Goal: Task Accomplishment & Management: Manage account settings

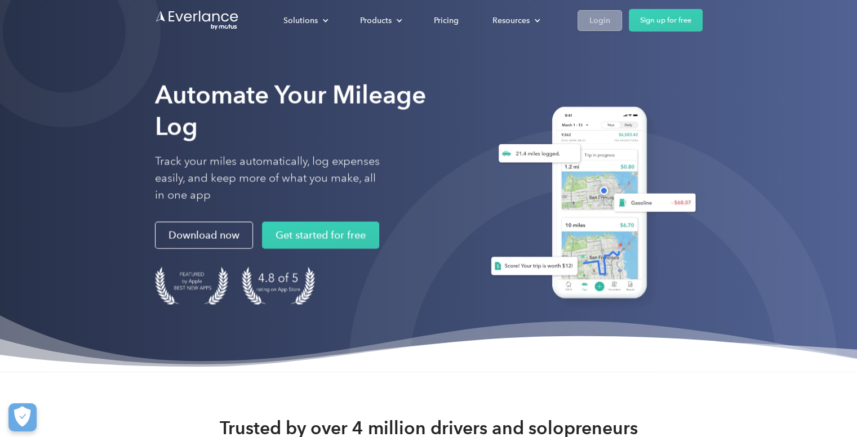
click at [603, 26] on div "Login" at bounding box center [599, 21] width 21 height 14
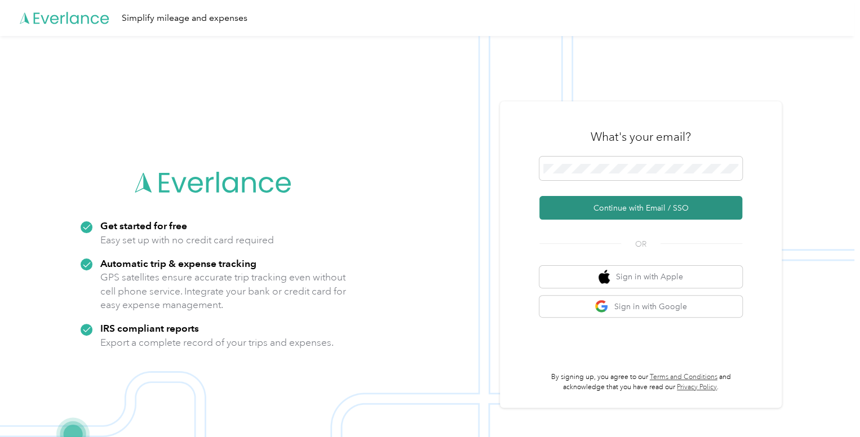
click at [613, 208] on button "Continue with Email / SSO" at bounding box center [640, 208] width 203 height 24
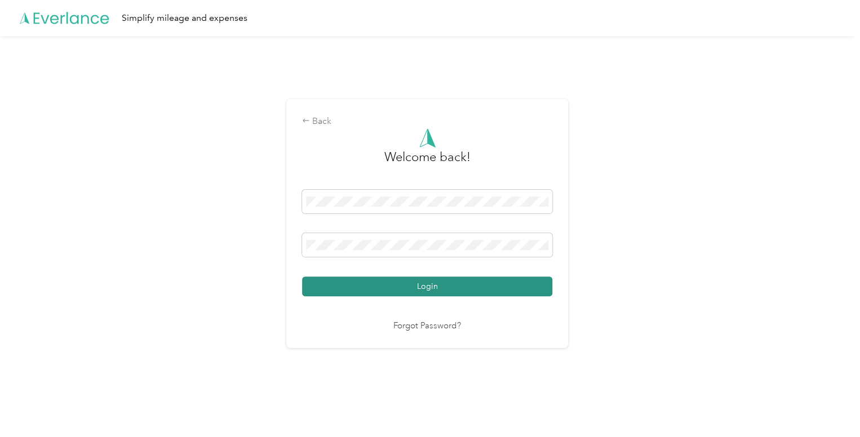
click at [445, 289] on button "Login" at bounding box center [427, 287] width 250 height 20
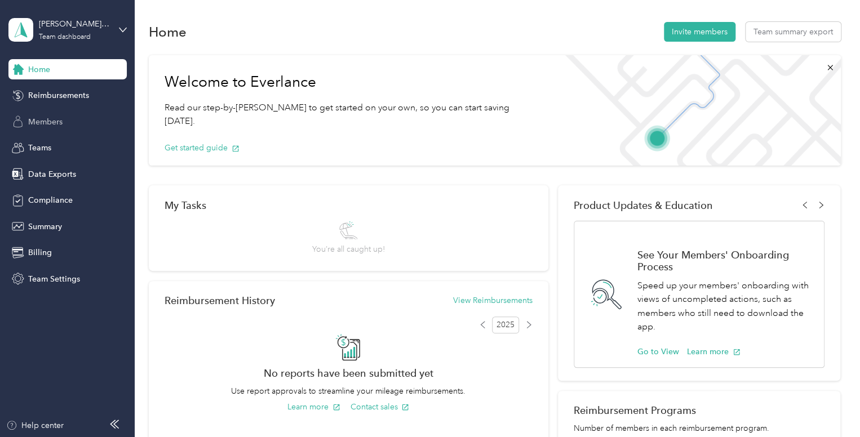
click at [50, 123] on span "Members" at bounding box center [45, 122] width 34 height 12
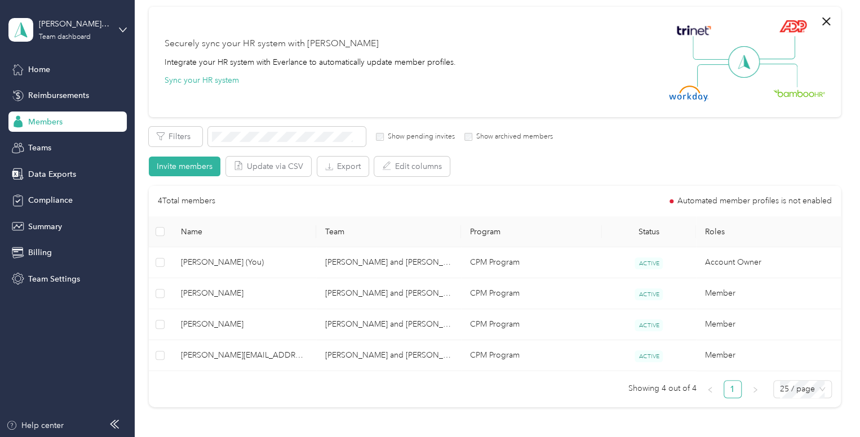
scroll to position [111, 0]
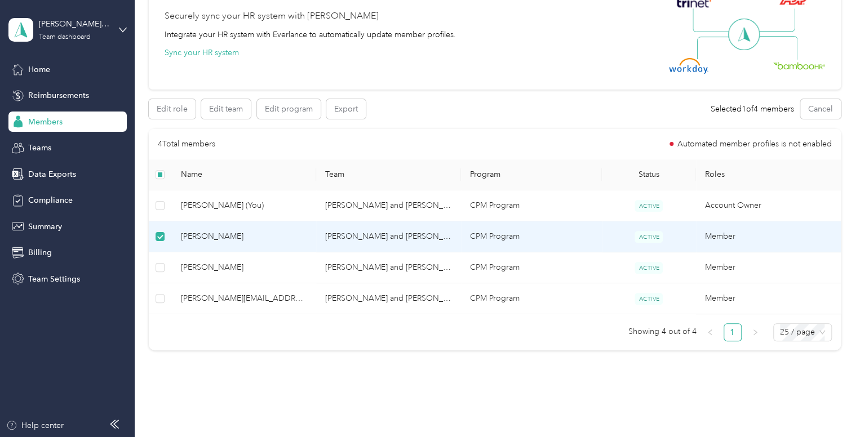
click at [217, 233] on span "[PERSON_NAME]" at bounding box center [244, 236] width 127 height 12
click at [570, 235] on td "CPM Program" at bounding box center [531, 236] width 141 height 31
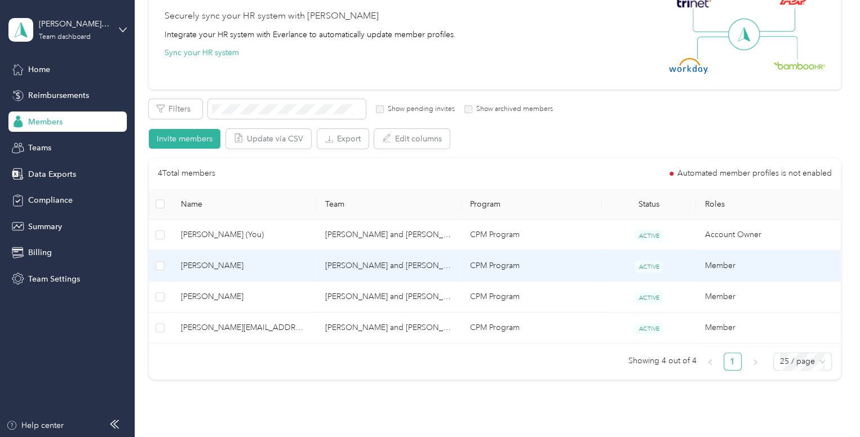
click at [242, 267] on span "[PERSON_NAME]" at bounding box center [244, 266] width 127 height 12
click at [242, 437] on div at bounding box center [427, 437] width 854 height 0
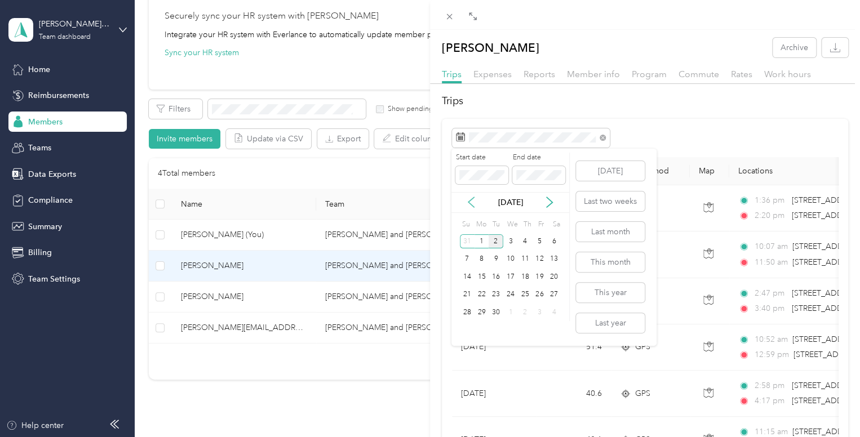
click at [474, 204] on icon at bounding box center [470, 202] width 11 height 11
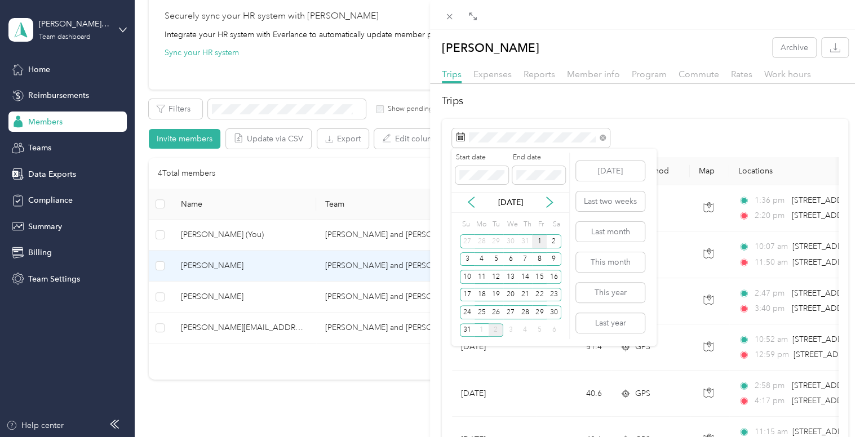
click at [536, 240] on div "1" at bounding box center [539, 241] width 15 height 14
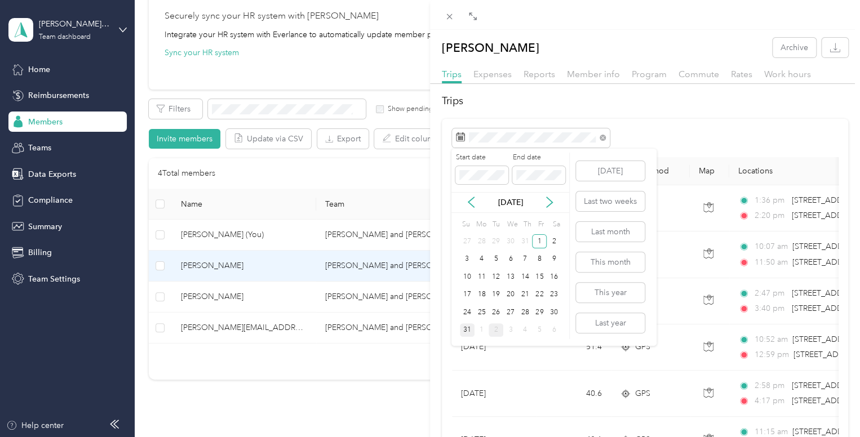
click at [465, 326] on div "31" at bounding box center [467, 330] width 15 height 14
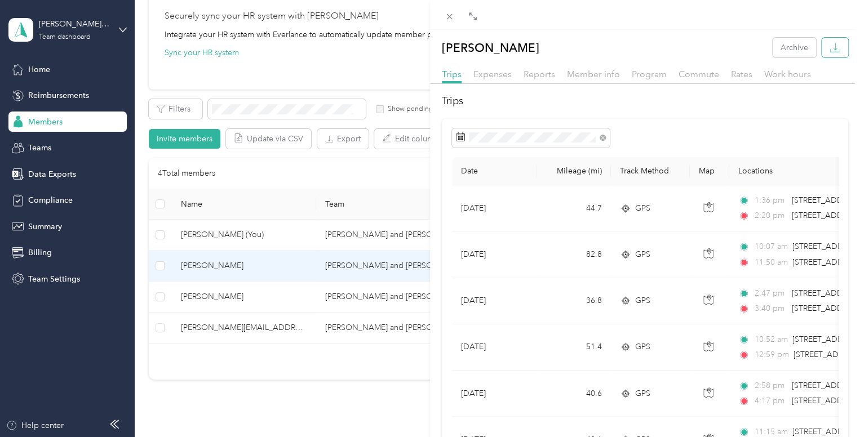
click at [833, 48] on icon "button" at bounding box center [834, 46] width 3 height 7
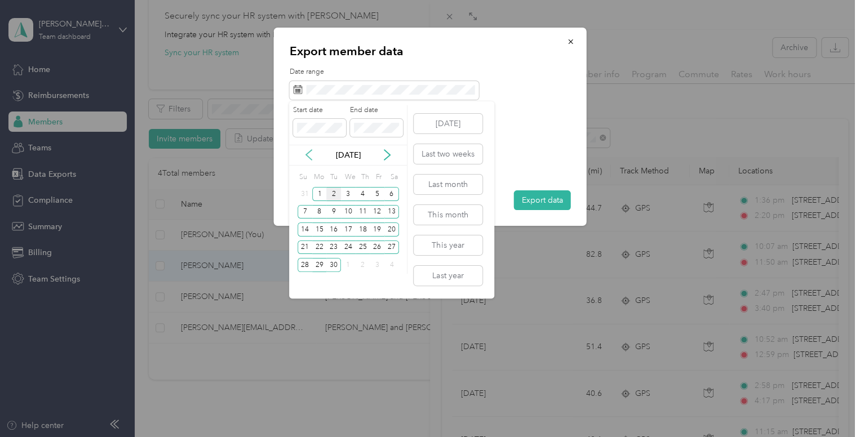
click at [305, 156] on icon at bounding box center [308, 154] width 11 height 11
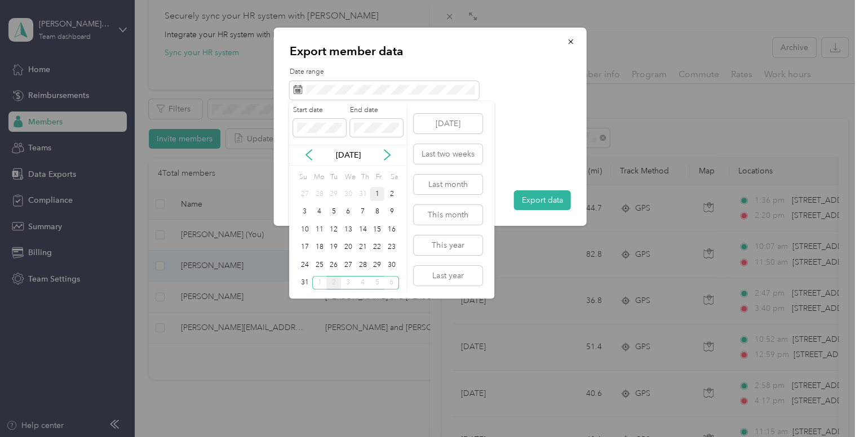
click at [376, 192] on div "1" at bounding box center [377, 194] width 15 height 14
click at [304, 277] on div "31" at bounding box center [304, 283] width 15 height 14
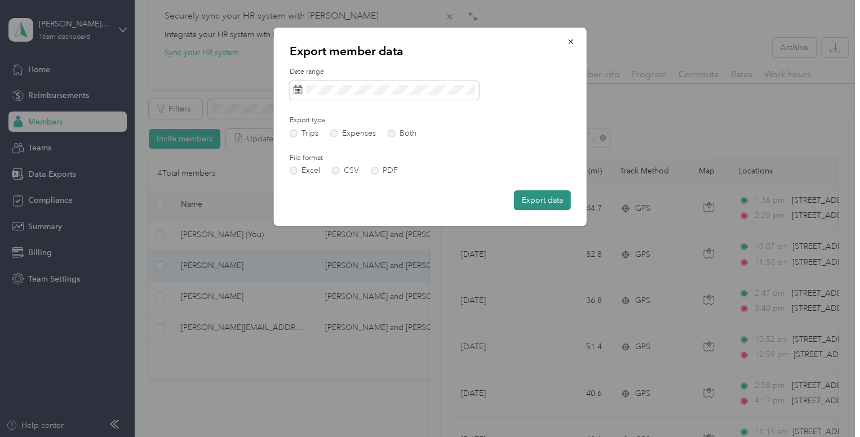
click at [531, 205] on button "Export data" at bounding box center [542, 200] width 57 height 20
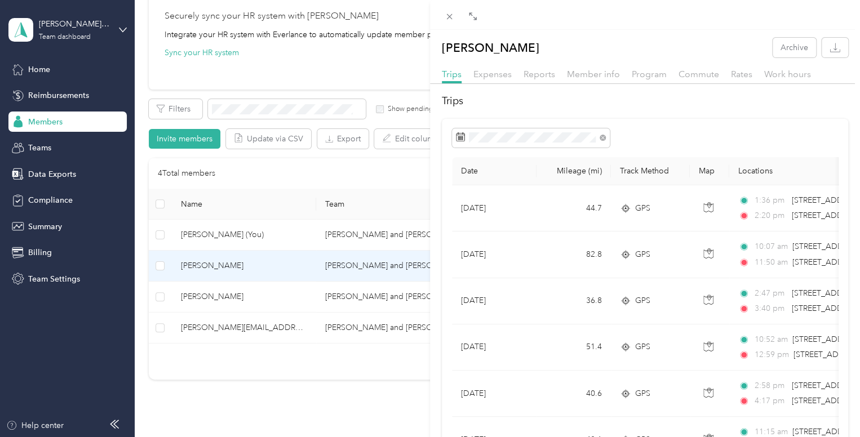
click at [207, 324] on div "[PERSON_NAME] Archive Trips Expenses Reports Member info Program Commute Rates …" at bounding box center [430, 218] width 860 height 437
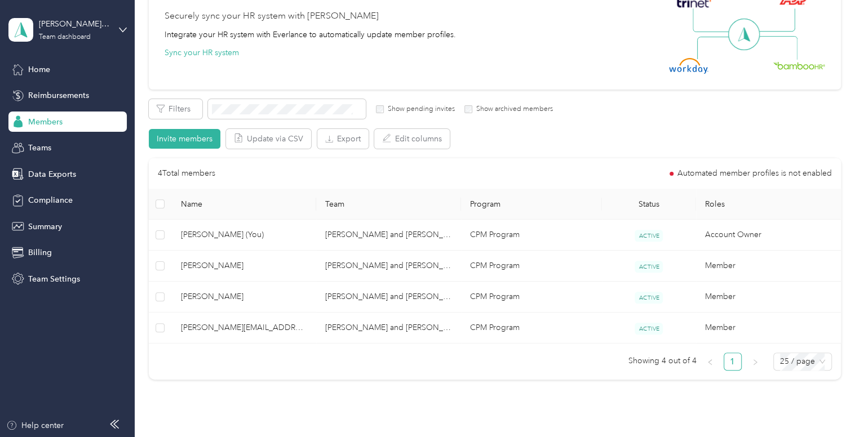
click at [207, 437] on div "Drag to resize Click to close [PERSON_NAME] Archive Trips Expenses Reports Memb…" at bounding box center [427, 437] width 854 height 0
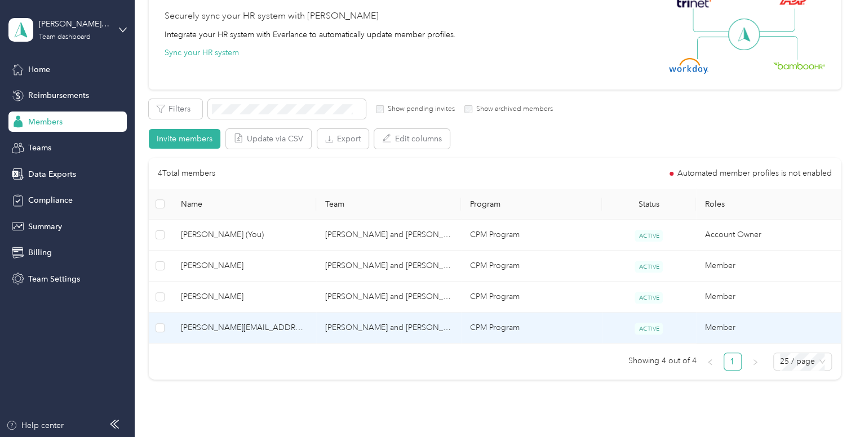
click at [230, 327] on span "[PERSON_NAME][EMAIL_ADDRESS][DOMAIN_NAME]" at bounding box center [244, 328] width 127 height 12
click at [230, 437] on div "Drag to resize Click to close Loading member data" at bounding box center [427, 437] width 854 height 0
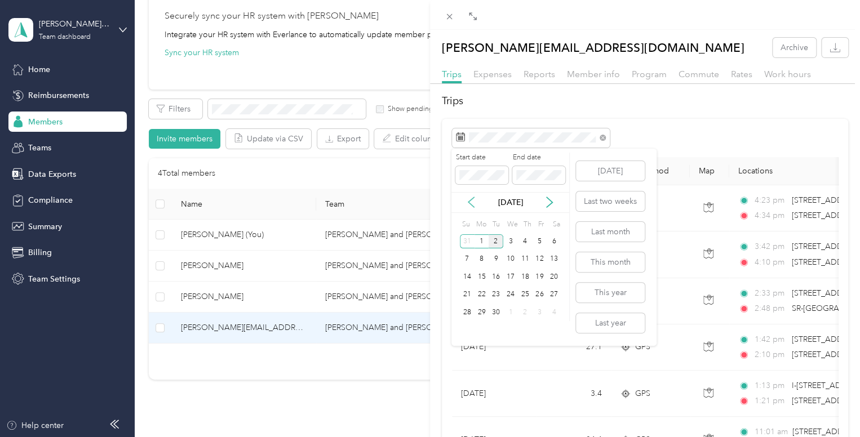
click at [470, 201] on icon at bounding box center [470, 202] width 11 height 11
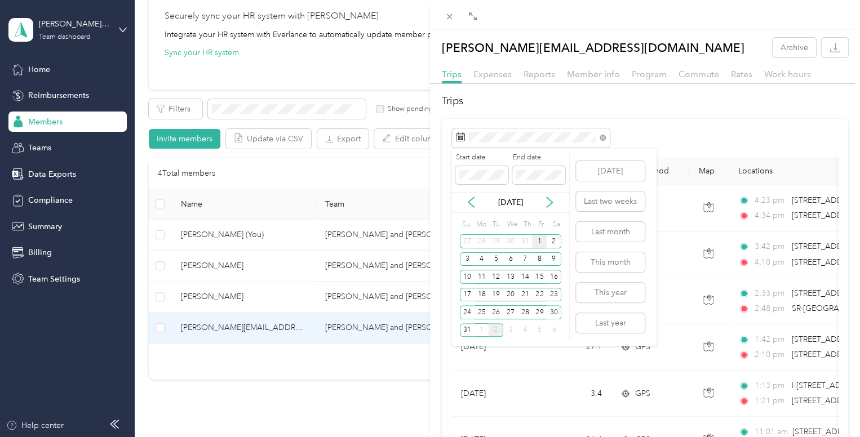
click at [537, 239] on div "1" at bounding box center [539, 241] width 15 height 14
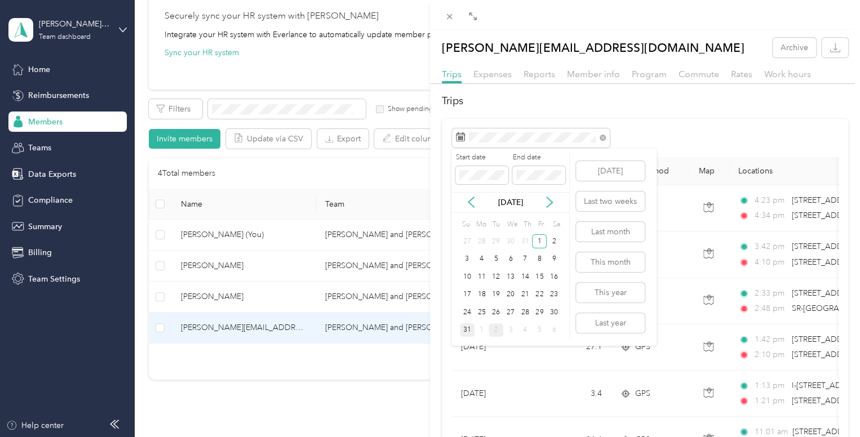
click at [468, 329] on div "31" at bounding box center [467, 330] width 15 height 14
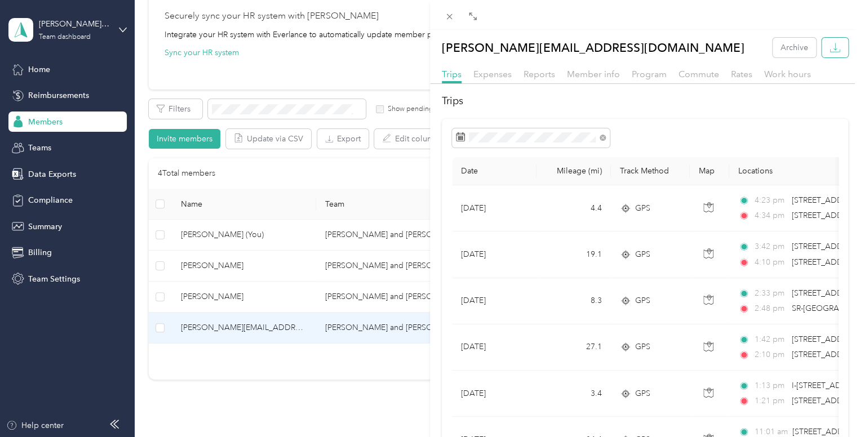
click at [833, 49] on button "button" at bounding box center [834, 48] width 26 height 20
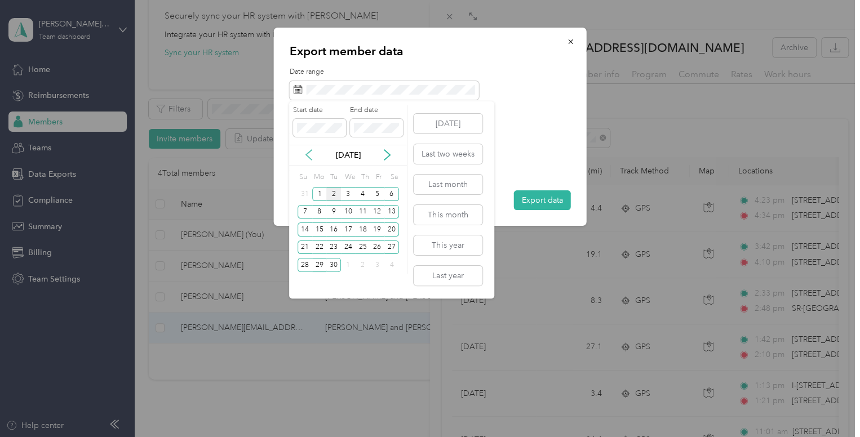
click at [309, 158] on icon at bounding box center [308, 154] width 11 height 11
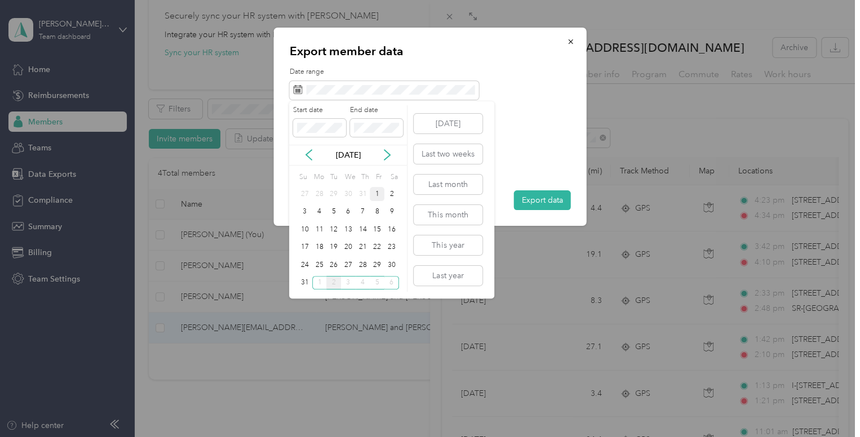
click at [379, 192] on div "1" at bounding box center [377, 194] width 15 height 14
click at [304, 279] on div "31" at bounding box center [304, 283] width 15 height 14
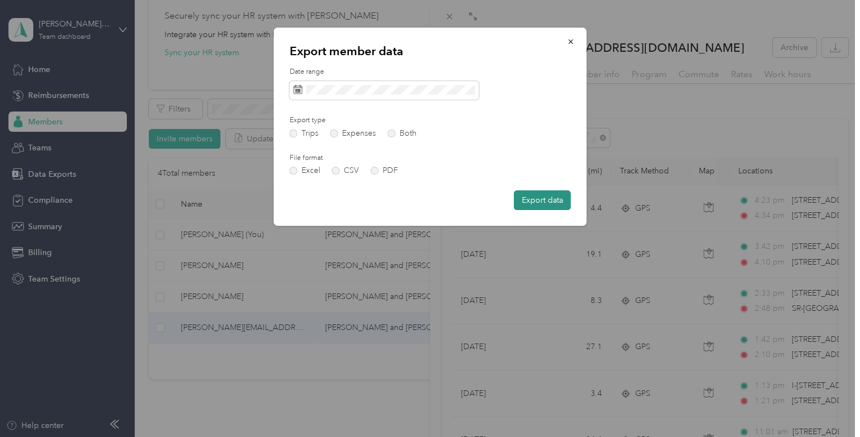
click at [544, 206] on button "Export data" at bounding box center [542, 200] width 57 height 20
